Goal: Ask a question

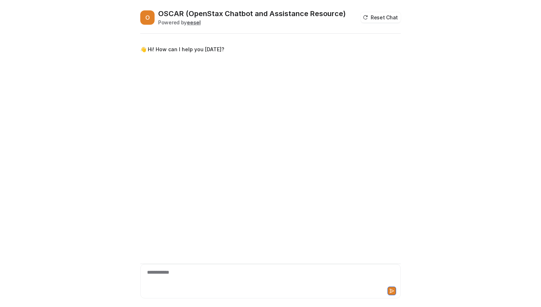
click at [175, 265] on div "**********" at bounding box center [270, 281] width 261 height 34
click at [153, 273] on div "**********" at bounding box center [270, 277] width 257 height 16
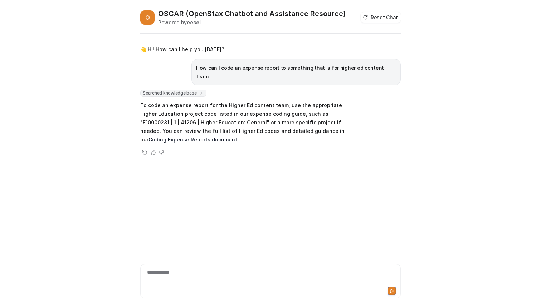
click at [170, 282] on div "**********" at bounding box center [270, 277] width 257 height 16
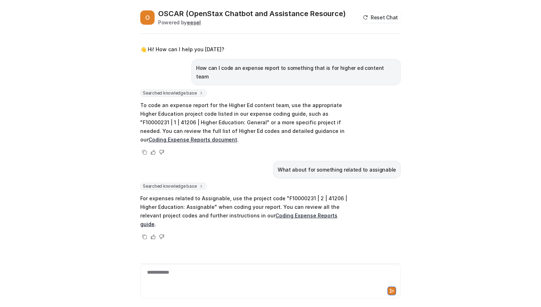
click at [237, 136] on link "Coding Expense Reports document" at bounding box center [193, 139] width 89 height 6
